Goal: Find specific page/section: Find specific page/section

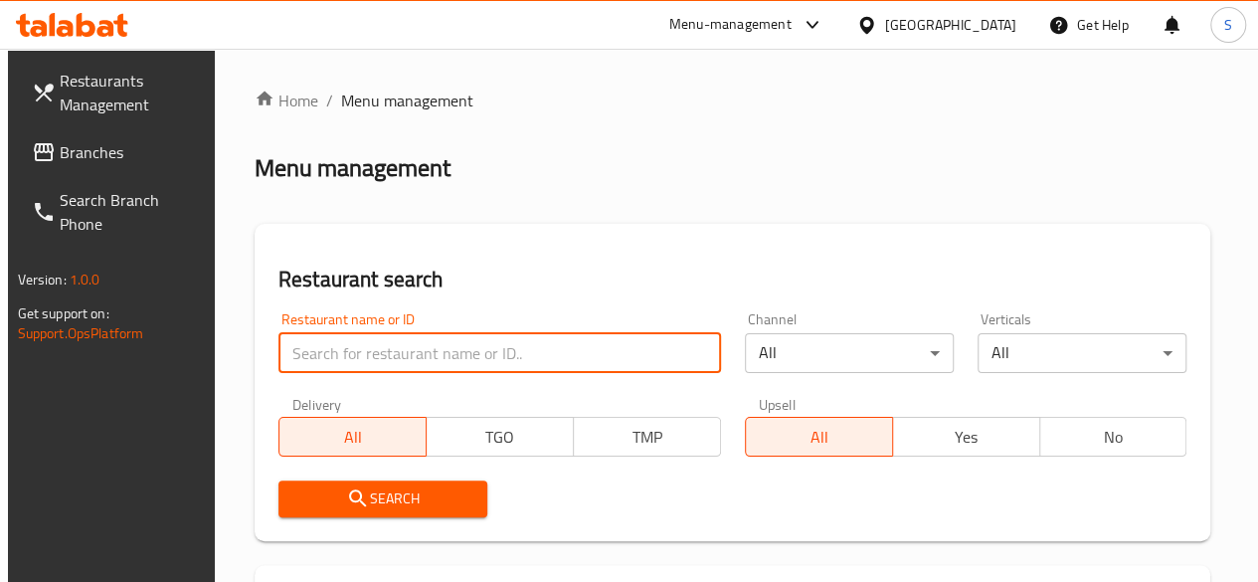
click at [398, 343] on input "search" at bounding box center [499, 353] width 443 height 40
click at [360, 367] on input "search" at bounding box center [499, 353] width 443 height 40
click at [364, 359] on input "search" at bounding box center [499, 353] width 443 height 40
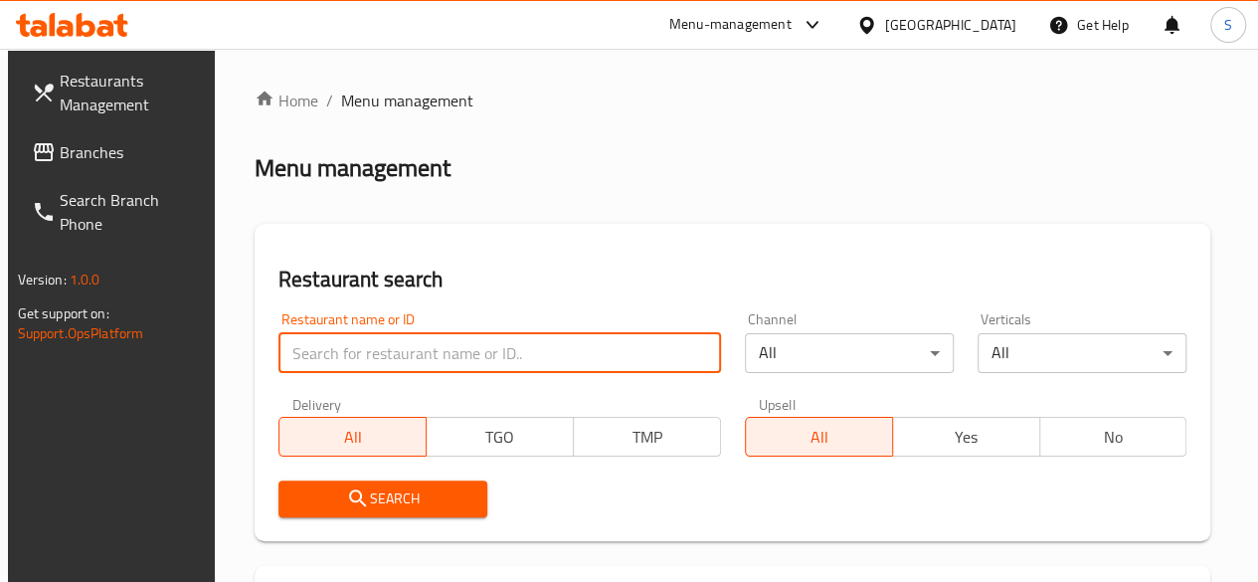
click at [332, 347] on input "search" at bounding box center [499, 353] width 443 height 40
type input "food plus"
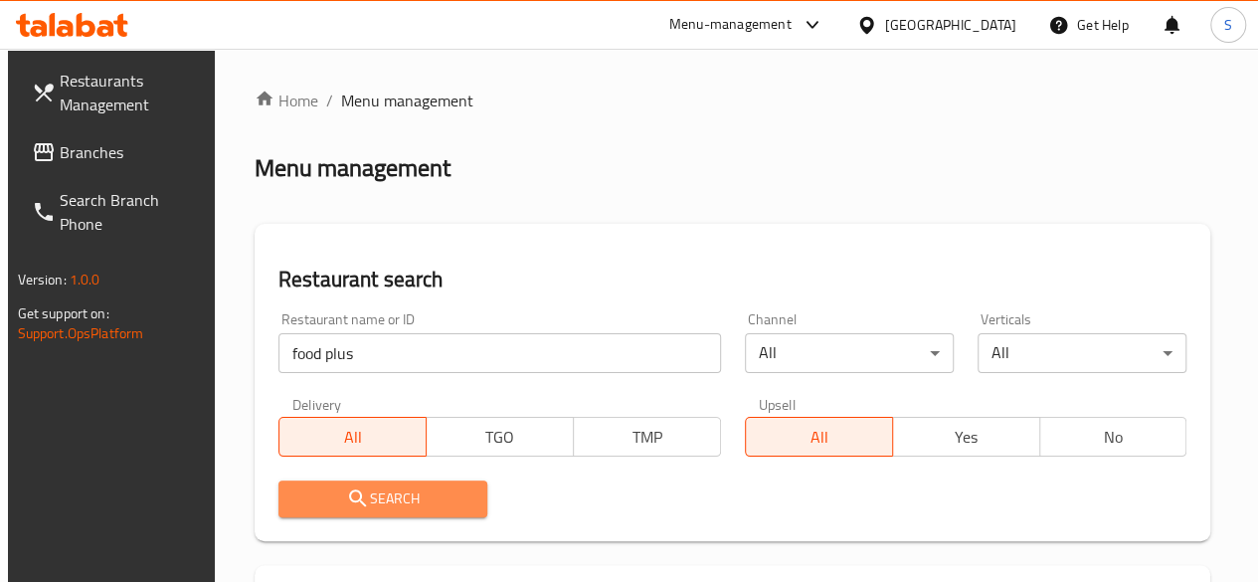
click at [401, 506] on span "Search" at bounding box center [382, 498] width 177 height 25
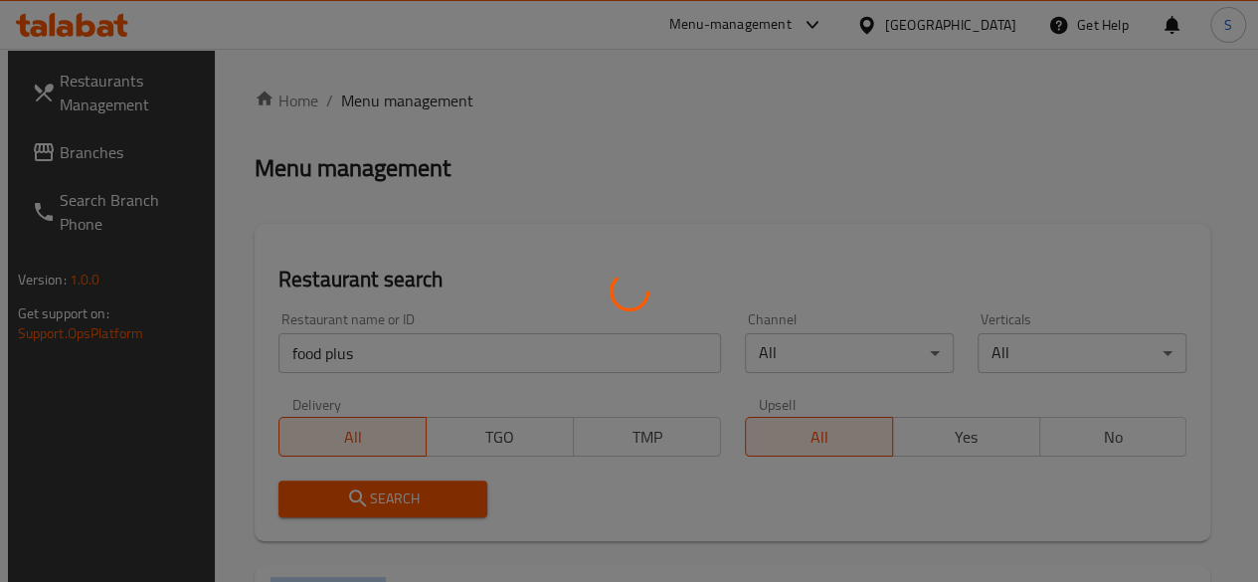
click at [401, 506] on div at bounding box center [629, 291] width 1258 height 582
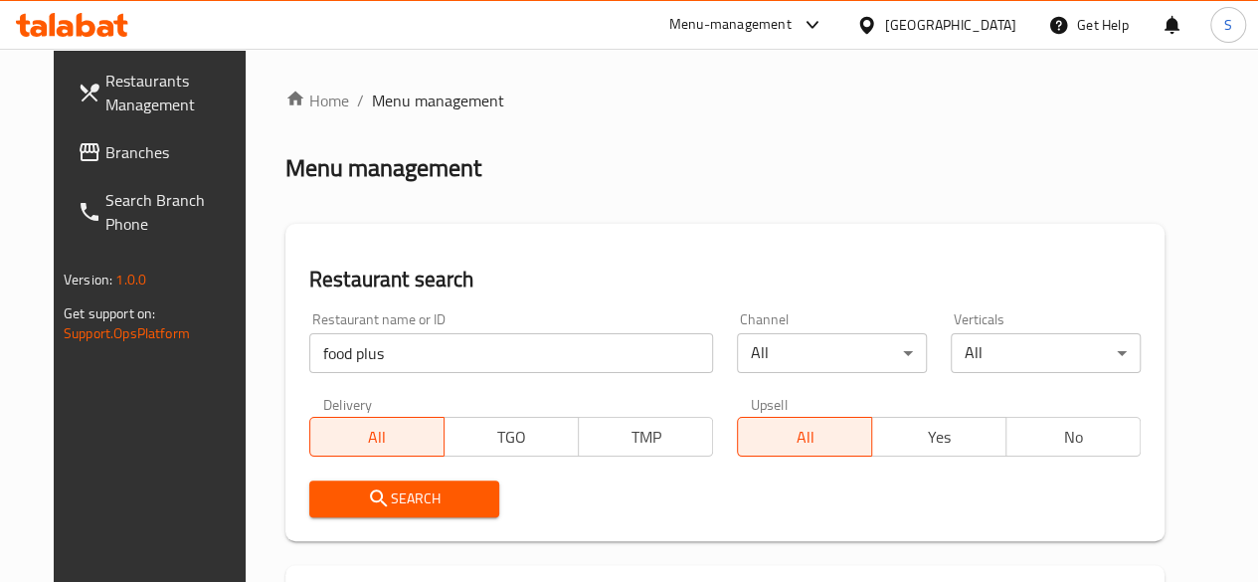
click at [792, 27] on div "Menu-management" at bounding box center [730, 25] width 122 height 24
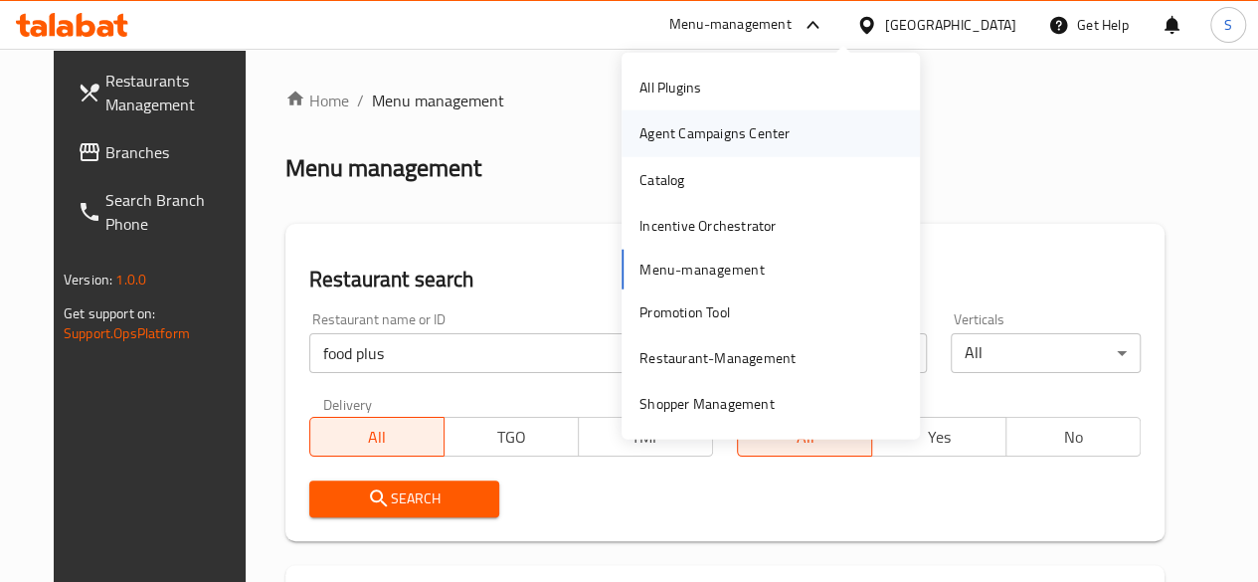
click at [756, 136] on div "Agent Campaigns Center" at bounding box center [714, 133] width 150 height 22
